Goal: Transaction & Acquisition: Purchase product/service

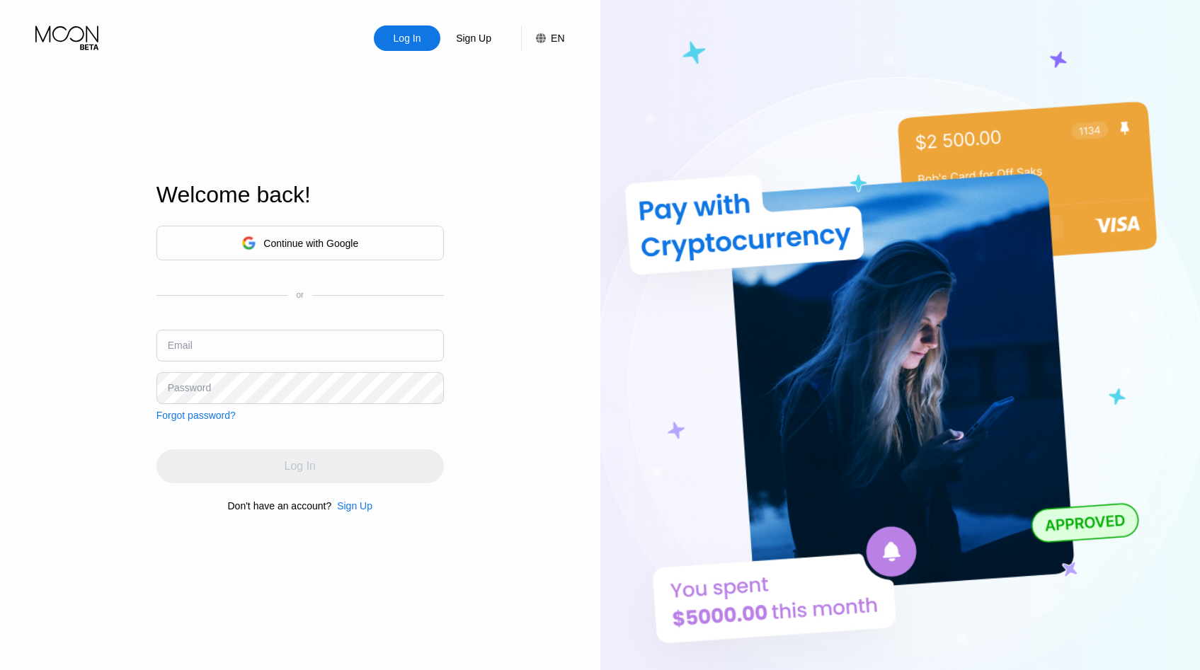
click at [361, 243] on div "Continue with Google" at bounding box center [299, 243] width 287 height 35
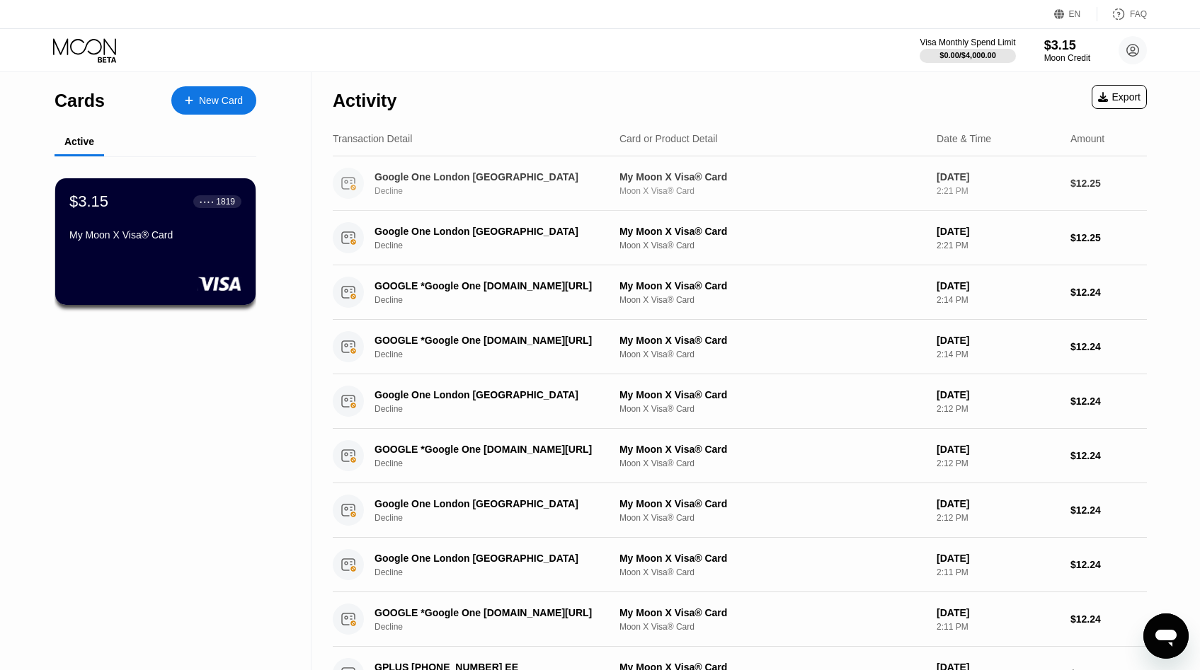
click at [342, 185] on icon at bounding box center [348, 183] width 13 height 11
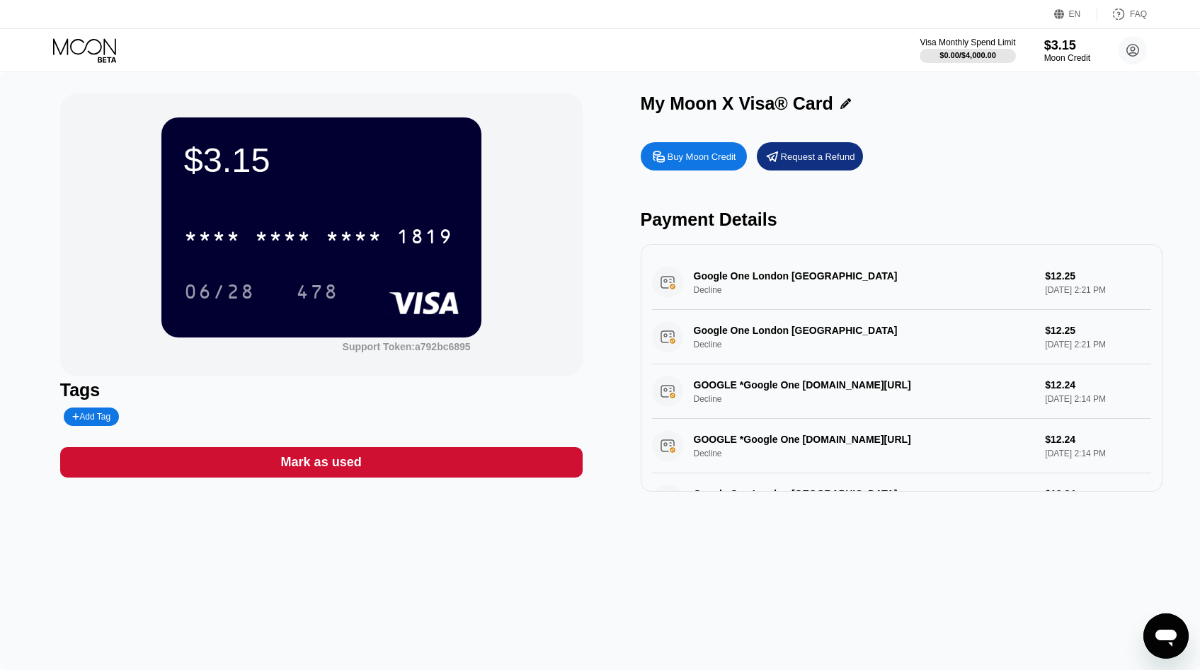
click at [666, 286] on div "Google One London GB Decline $12.25 Aug 23, 2025 2:21 PM" at bounding box center [902, 282] width 500 height 54
click at [682, 154] on div "Buy Moon Credit" at bounding box center [701, 157] width 69 height 12
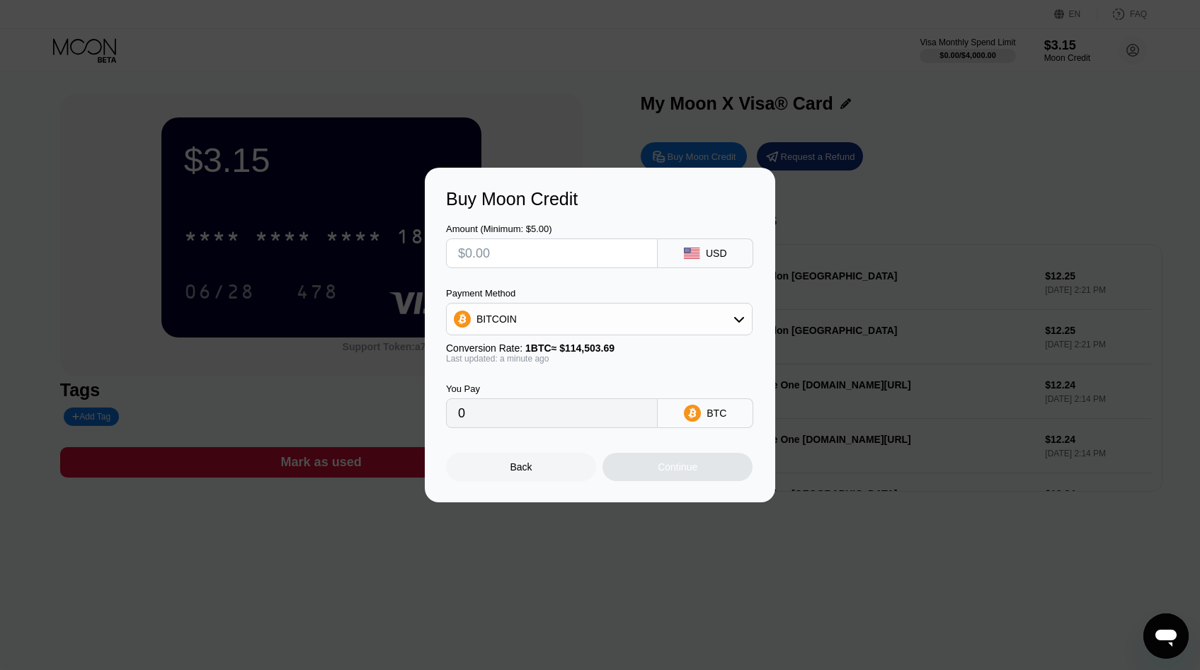
click at [687, 310] on div "BITCOIN" at bounding box center [599, 319] width 305 height 28
click at [659, 389] on div "USDT on TRON" at bounding box center [607, 389] width 267 height 11
click at [596, 305] on div "USDT on TRON" at bounding box center [599, 319] width 305 height 28
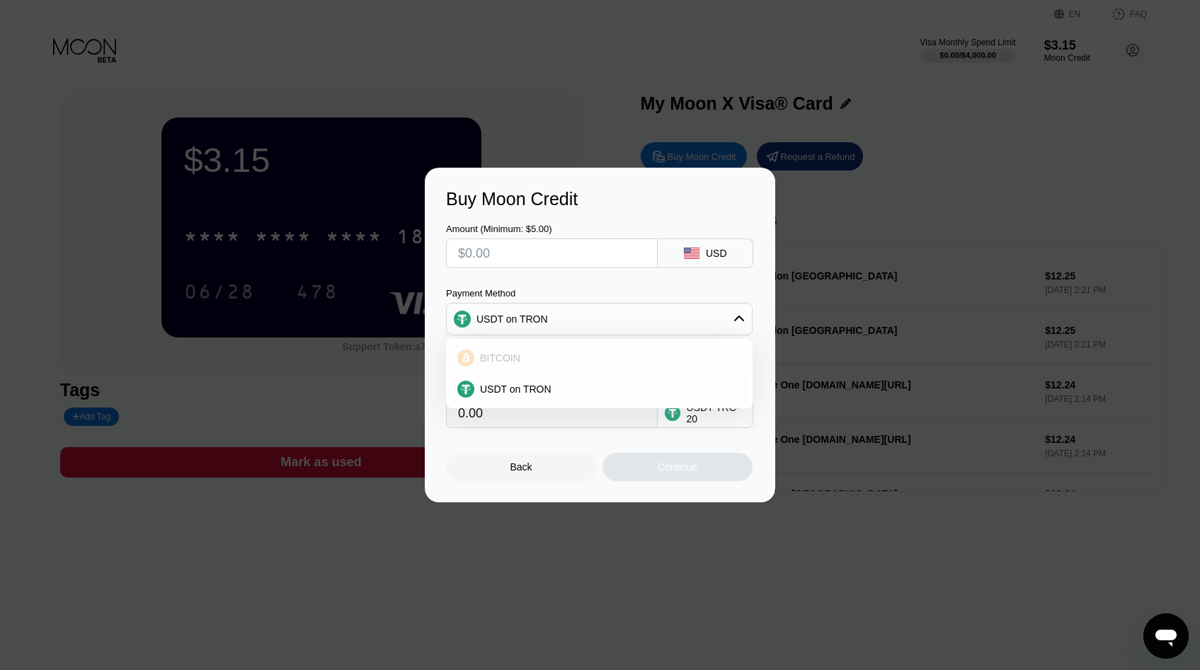
click at [596, 357] on div "BITCOIN" at bounding box center [607, 357] width 267 height 11
type input "0"
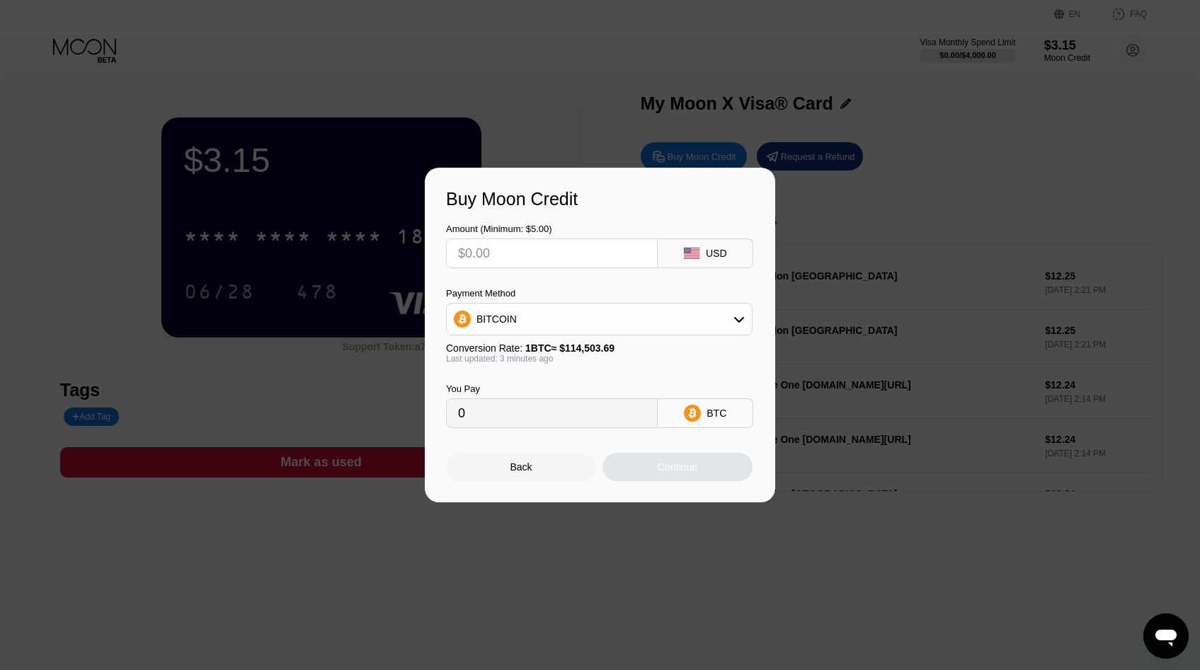
click at [512, 257] on input "text" at bounding box center [552, 253] width 188 height 28
type input "$1"
type input "0.00000874"
type input "$10"
type input "0.00008734"
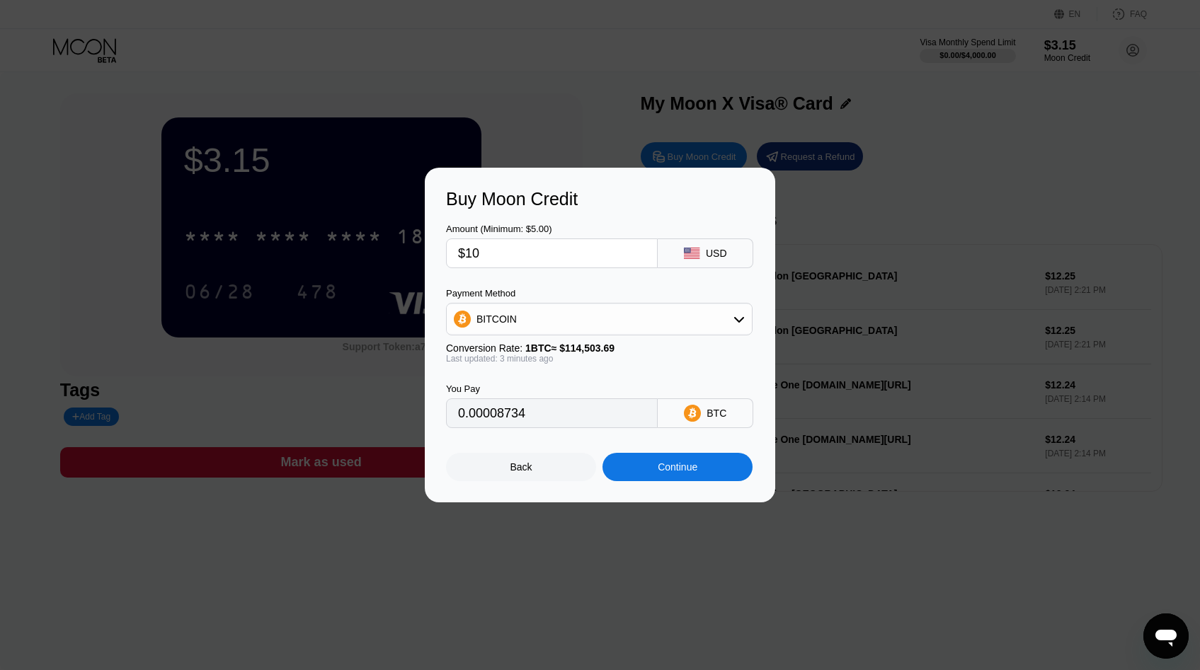
type input "$10"
click at [581, 327] on div "BITCOIN" at bounding box center [599, 319] width 305 height 28
click at [565, 389] on div "USDT on TRON" at bounding box center [607, 389] width 267 height 11
type input "10.10"
click at [657, 471] on div "Continue" at bounding box center [677, 466] width 40 height 11
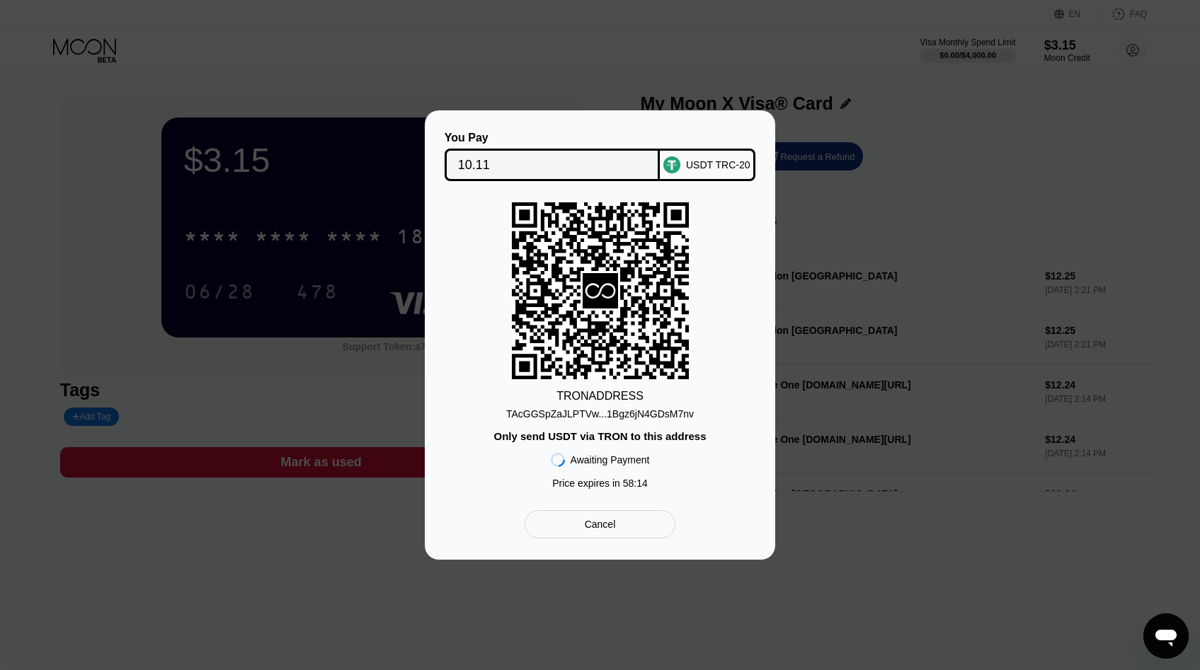
click at [604, 523] on div "Cancel" at bounding box center [600, 524] width 31 height 13
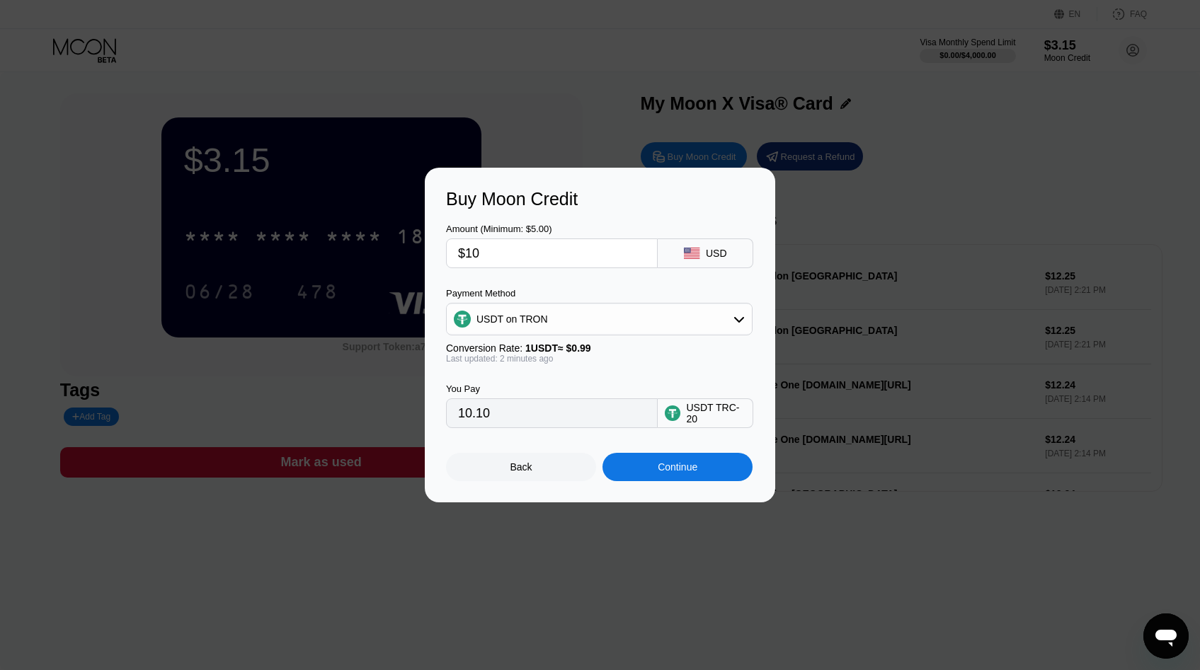
click at [634, 318] on div "USDT on TRON" at bounding box center [599, 319] width 305 height 28
click at [611, 362] on div "BITCOIN" at bounding box center [607, 357] width 267 height 11
type input "0.00008737"
click at [657, 473] on div "Continue" at bounding box center [677, 466] width 40 height 11
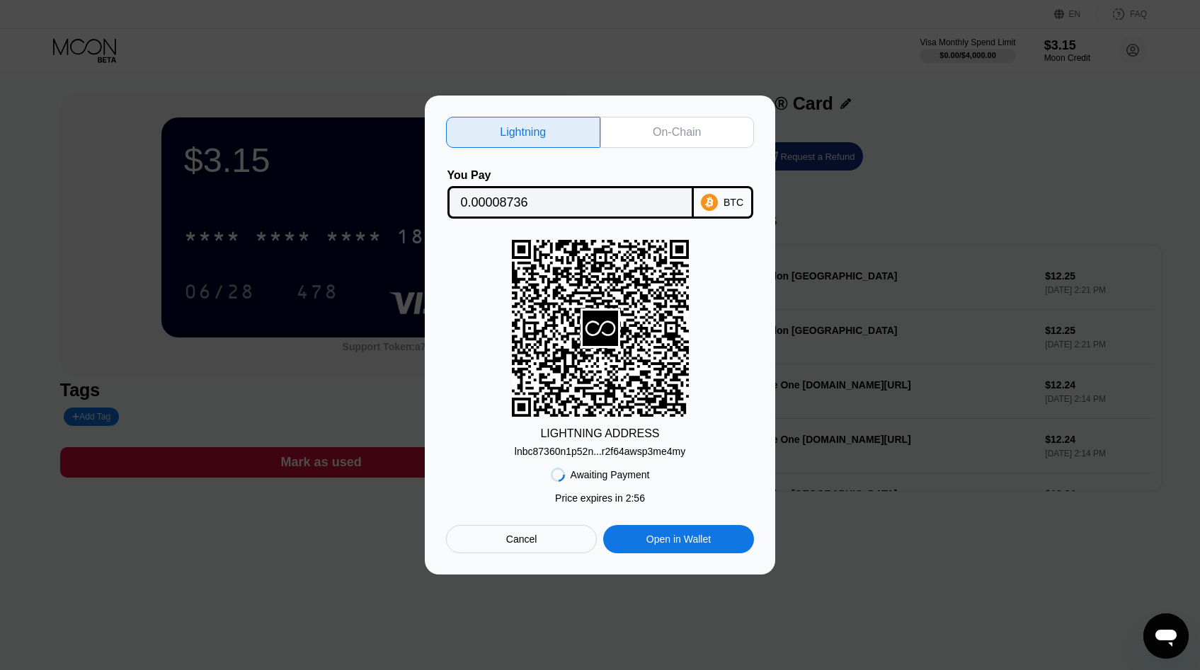
click at [624, 200] on input "0.00008736" at bounding box center [570, 202] width 219 height 28
click at [742, 205] on div "BTC" at bounding box center [733, 202] width 20 height 11
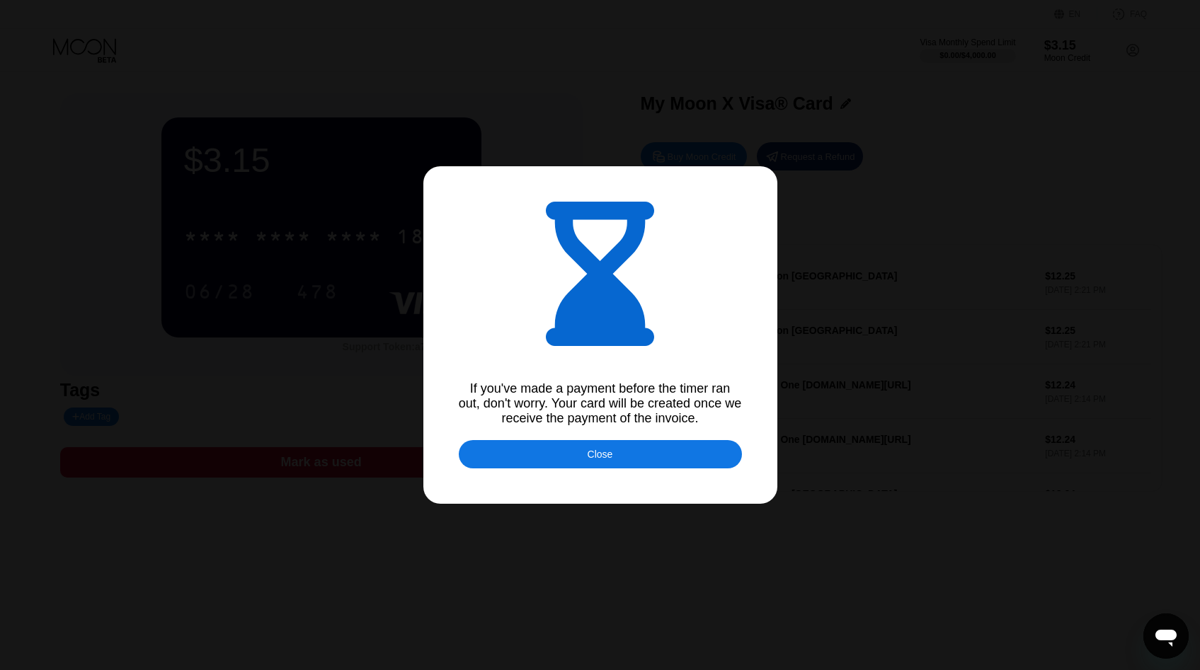
click at [534, 452] on div "Close" at bounding box center [600, 454] width 283 height 28
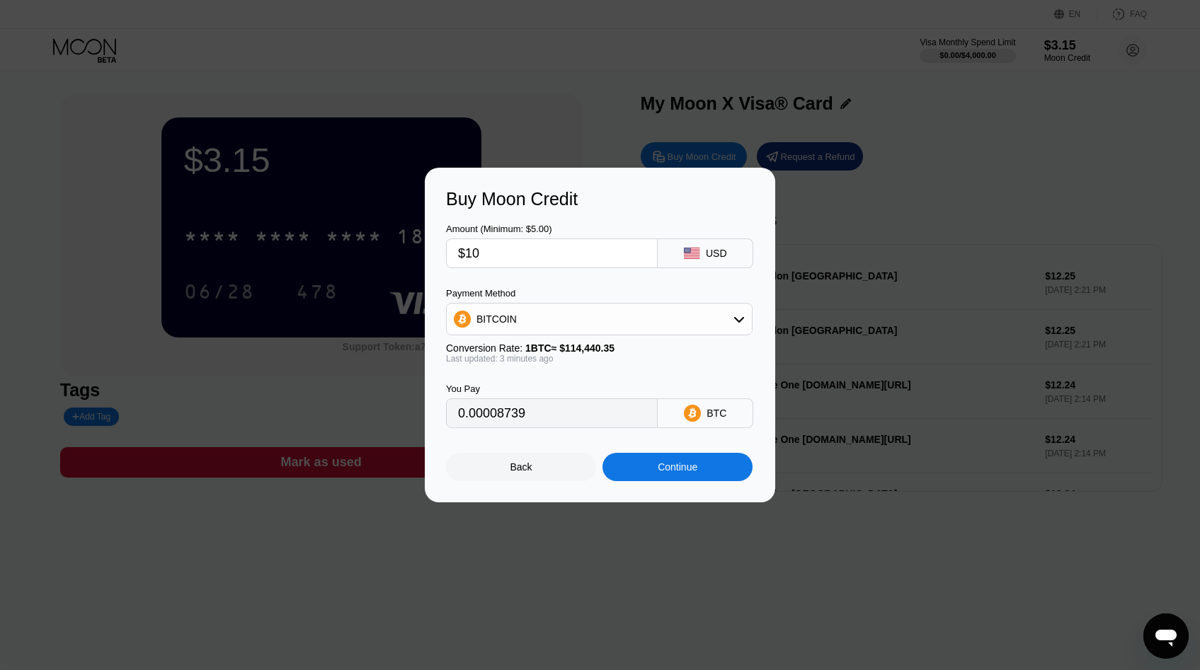
type input "0.00008740"
